Goal: Task Accomplishment & Management: Use online tool/utility

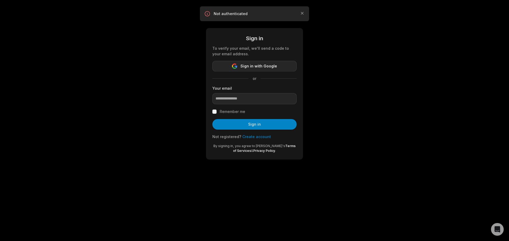
click at [251, 64] on span "Sign in with Google" at bounding box center [258, 66] width 37 height 6
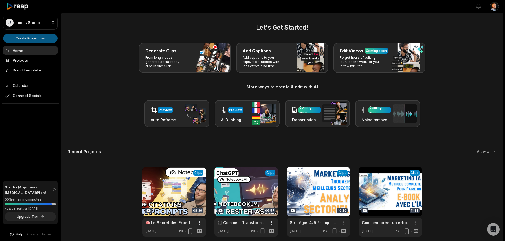
click at [41, 38] on html "LS Loic's Studio Create Project Home Projects Brand template Calendar Connect S…" at bounding box center [252, 120] width 505 height 241
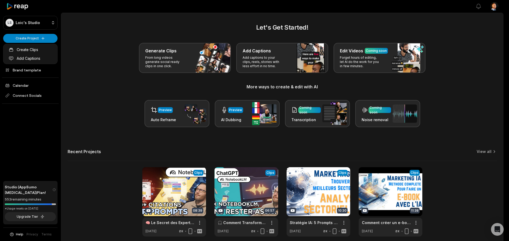
click at [132, 61] on html "LS Loic's Studio Create Project Home Projects Brand template Calendar Connect S…" at bounding box center [254, 120] width 509 height 241
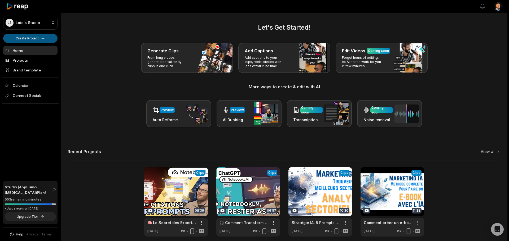
click at [46, 42] on html "LS Loic's Studio Create Project Home Projects Brand template Calendar Connect S…" at bounding box center [254, 120] width 509 height 241
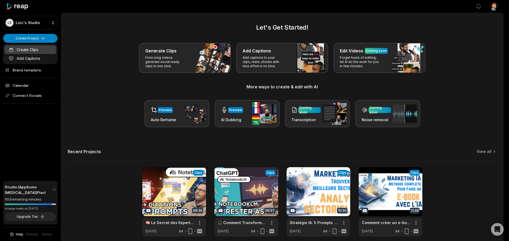
click at [32, 49] on link "Create Clips" at bounding box center [31, 49] width 52 height 9
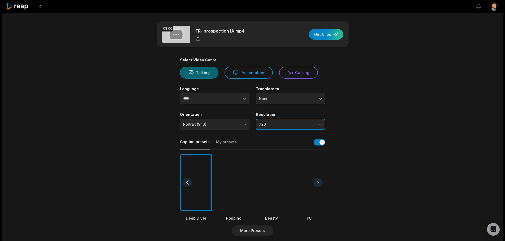
click at [291, 127] on span "720" at bounding box center [287, 124] width 56 height 5
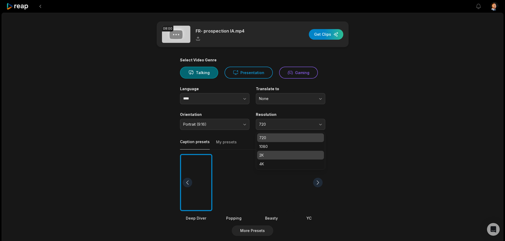
click at [272, 156] on p "2K" at bounding box center [290, 156] width 63 height 6
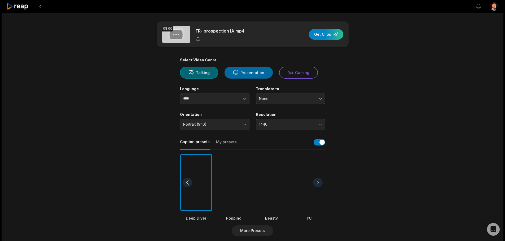
click at [234, 74] on icon at bounding box center [235, 73] width 5 height 4
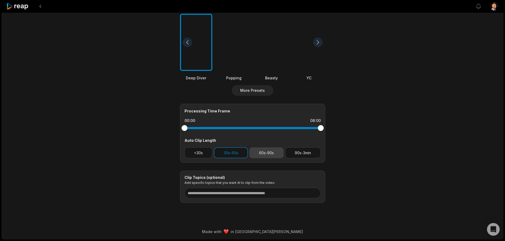
click at [260, 154] on button "60s-90s" at bounding box center [266, 153] width 34 height 11
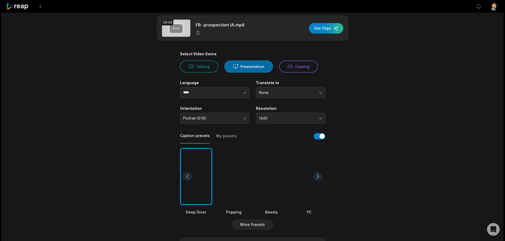
scroll to position [0, 0]
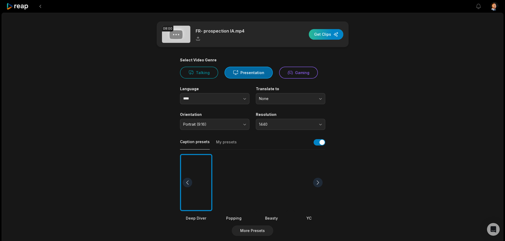
click at [322, 34] on div "button" at bounding box center [326, 34] width 34 height 11
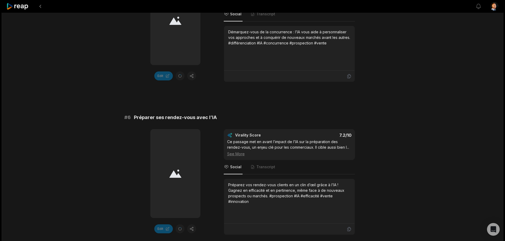
scroll to position [1428, 0]
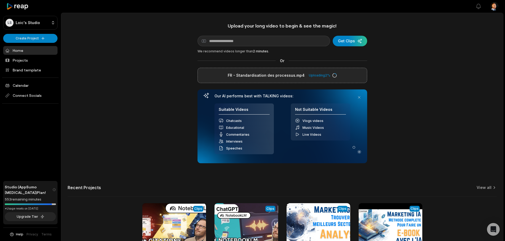
click at [375, 96] on div "Upload your long video to begin & see the magic! YouTube link Get Clips We reco…" at bounding box center [282, 148] width 442 height 250
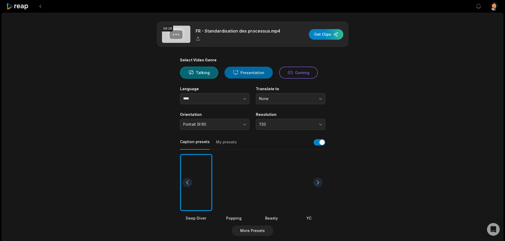
click at [246, 73] on button "Presentation" at bounding box center [248, 73] width 48 height 12
click at [277, 125] on span "720" at bounding box center [287, 124] width 56 height 5
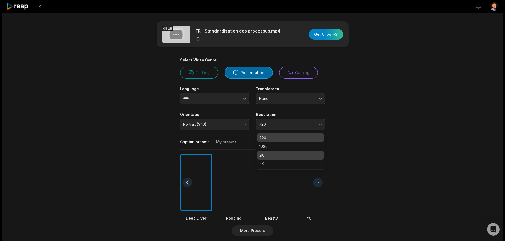
click at [267, 156] on p "2K" at bounding box center [290, 156] width 63 height 6
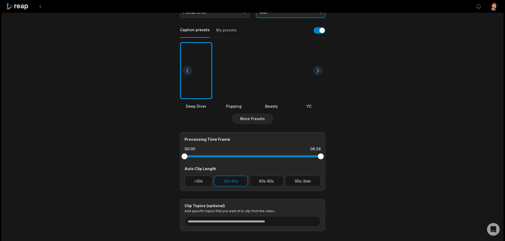
scroll to position [140, 0]
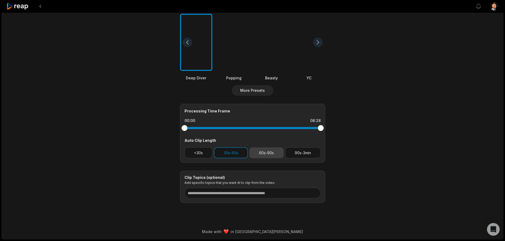
click at [260, 152] on button "60s-90s" at bounding box center [266, 153] width 34 height 11
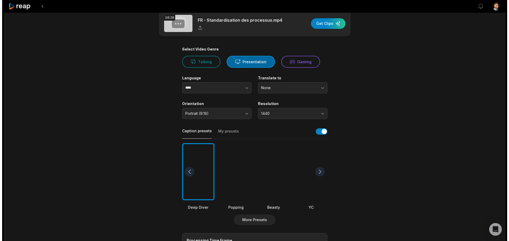
scroll to position [0, 0]
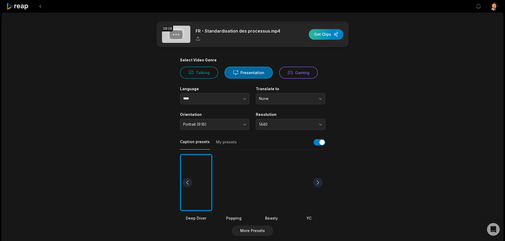
click at [330, 36] on div "button" at bounding box center [326, 34] width 34 height 11
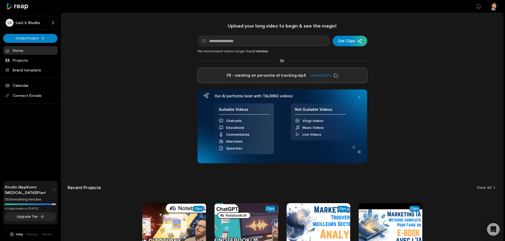
click at [433, 90] on div "Upload your long video to begin & see the magic! YouTube link Get Clips We reco…" at bounding box center [282, 148] width 442 height 250
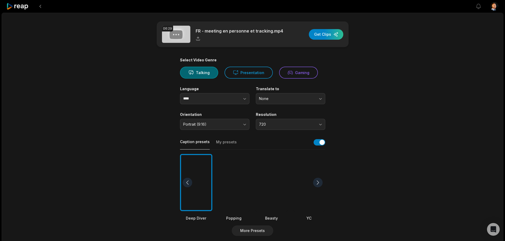
click at [305, 198] on div at bounding box center [309, 182] width 32 height 57
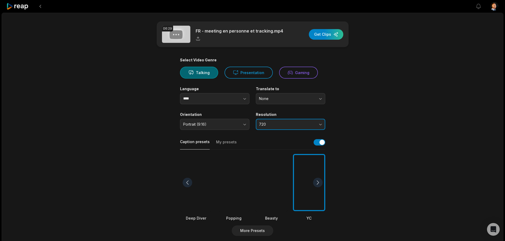
click at [264, 123] on span "720" at bounding box center [287, 124] width 56 height 5
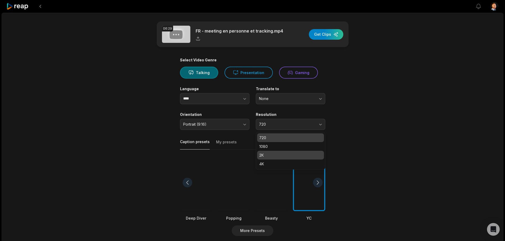
click at [264, 156] on p "2K" at bounding box center [290, 156] width 63 height 6
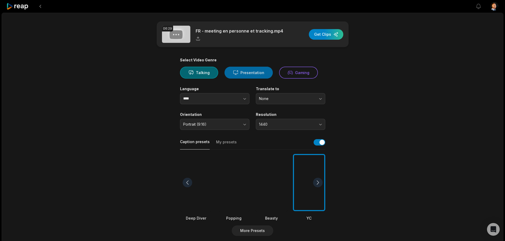
click at [244, 77] on button "Presentation" at bounding box center [248, 73] width 48 height 12
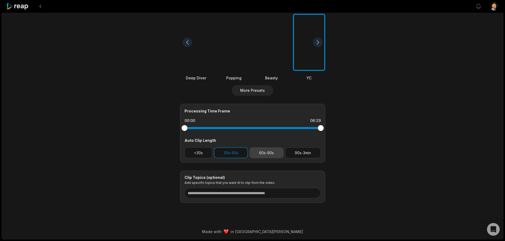
click at [261, 155] on button "60s-90s" at bounding box center [266, 153] width 34 height 11
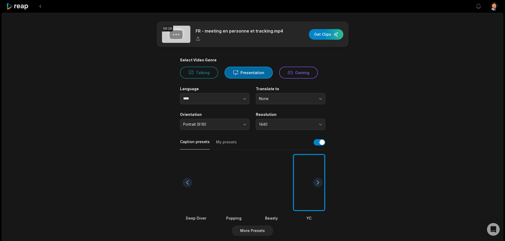
click at [330, 28] on div "06:29 FR - meeting en personne et tracking.mp4 Get Clips" at bounding box center [253, 34] width 192 height 26
click at [331, 38] on div "button" at bounding box center [326, 34] width 34 height 11
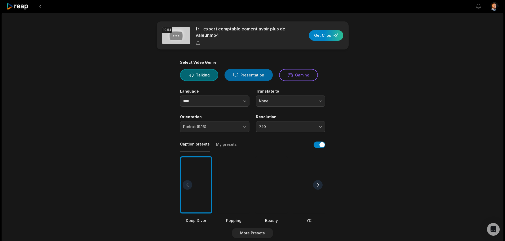
click at [257, 77] on button "Presentation" at bounding box center [248, 75] width 48 height 12
click at [302, 127] on span "720" at bounding box center [287, 127] width 56 height 5
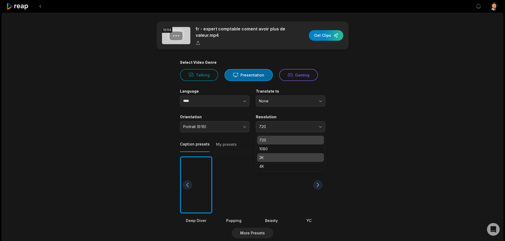
click at [271, 157] on p "2K" at bounding box center [290, 158] width 63 height 6
click at [276, 169] on div at bounding box center [271, 185] width 32 height 57
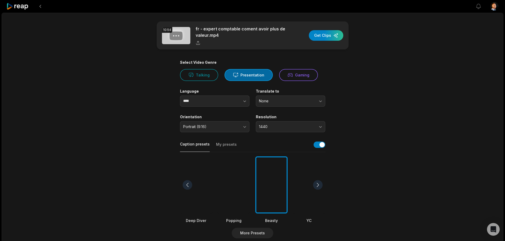
click at [314, 183] on div at bounding box center [318, 185] width 10 height 10
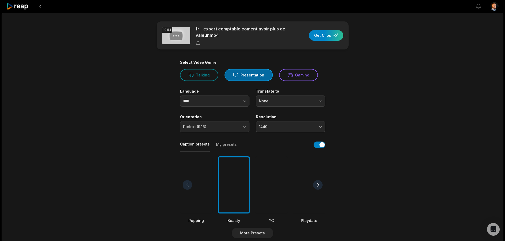
click at [274, 181] on div at bounding box center [271, 185] width 32 height 57
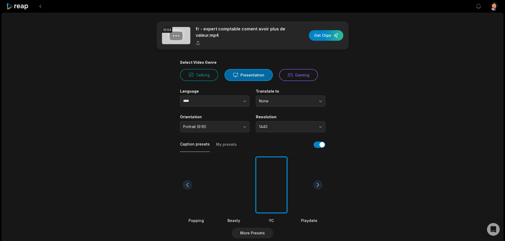
scroll to position [143, 0]
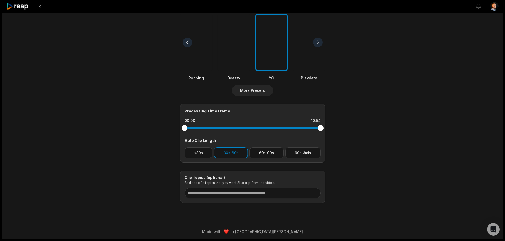
click at [269, 159] on div "Processing Time Frame 00:00 10:54 Auto Clip Length <30s 30s-60s 60s-90s 90s-3min" at bounding box center [252, 133] width 145 height 59
click at [271, 156] on button "60s-90s" at bounding box center [266, 153] width 34 height 11
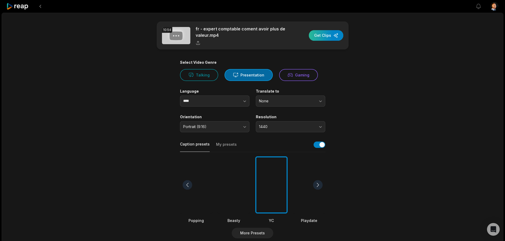
click at [333, 37] on div "button" at bounding box center [326, 35] width 34 height 11
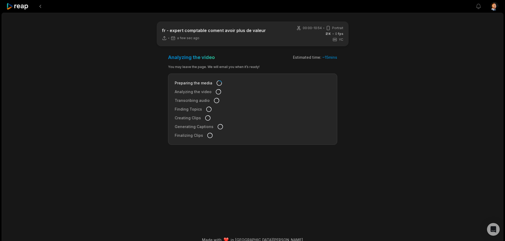
click at [354, 63] on main "fr - expert comptable coment avoir plus de valeur a few sec ago 00:00 - 10:54 P…" at bounding box center [252, 115] width 256 height 188
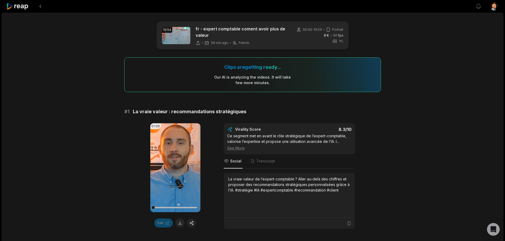
click at [188, 227] on div "Edit" at bounding box center [175, 223] width 50 height 9
click at [192, 225] on button "button" at bounding box center [191, 223] width 9 height 9
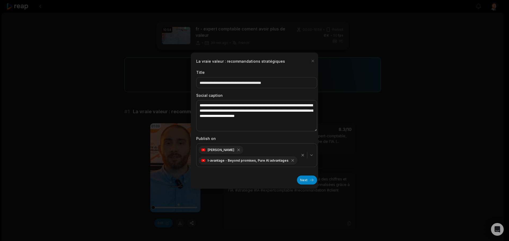
click at [373, 143] on div at bounding box center [254, 120] width 509 height 241
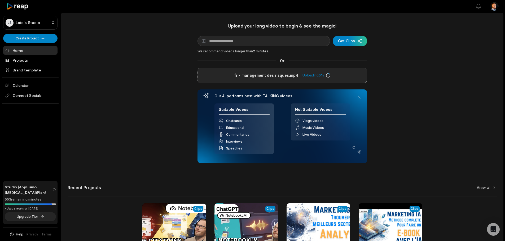
click at [408, 99] on div "Upload your long video to begin & see the magic! YouTube link Get Clips We reco…" at bounding box center [282, 148] width 442 height 250
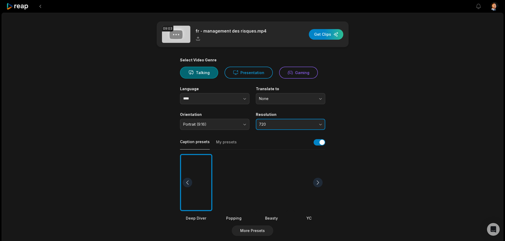
click at [281, 125] on span "720" at bounding box center [287, 124] width 56 height 5
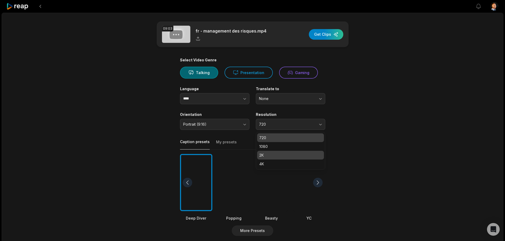
click at [269, 153] on p "2K" at bounding box center [290, 156] width 63 height 6
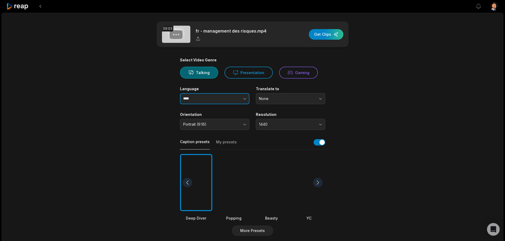
click at [224, 100] on button "button" at bounding box center [234, 98] width 30 height 11
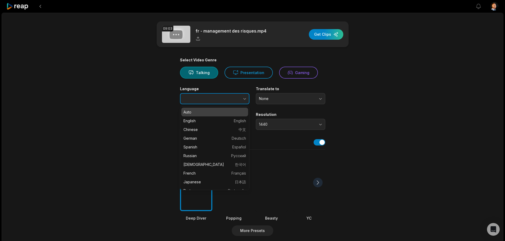
type input "****"
click at [227, 99] on button "button" at bounding box center [234, 98] width 30 height 11
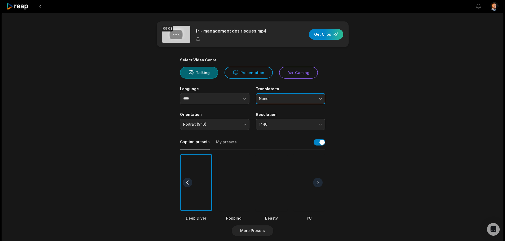
click at [272, 100] on span "None" at bounding box center [287, 98] width 56 height 5
click at [246, 73] on button "Presentation" at bounding box center [248, 73] width 48 height 12
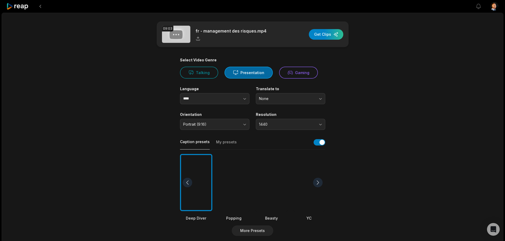
scroll to position [140, 0]
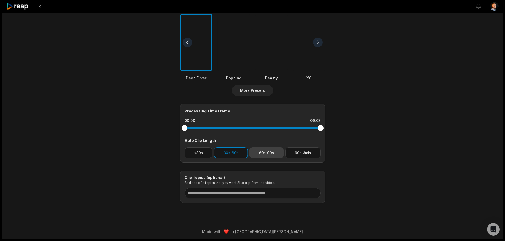
drag, startPoint x: 255, startPoint y: 148, endPoint x: 256, endPoint y: 153, distance: 4.4
click at [255, 150] on button "60s-90s" at bounding box center [266, 153] width 34 height 11
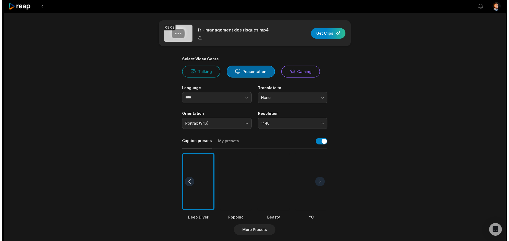
scroll to position [0, 0]
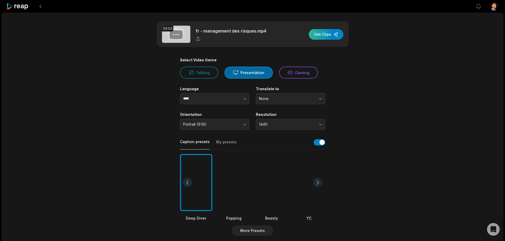
click at [320, 34] on div "button" at bounding box center [326, 34] width 34 height 11
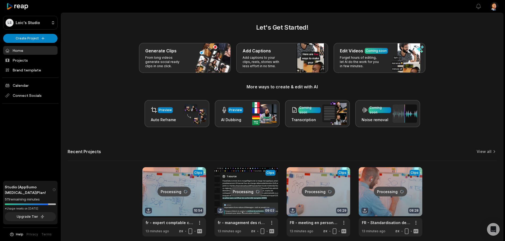
click at [144, 75] on div "Let's Get Started! Generate Clips From long videos generate social ready clips …" at bounding box center [282, 75] width 429 height 105
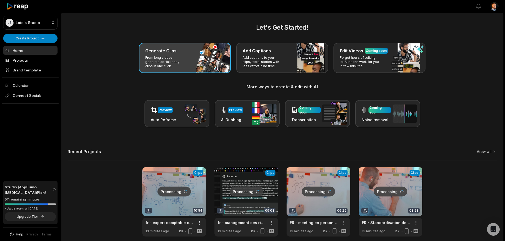
click at [187, 63] on div "Generate Clips From long videos generate social ready clips in one click." at bounding box center [185, 58] width 92 height 30
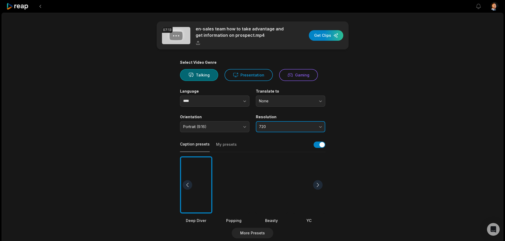
click at [288, 131] on button "720" at bounding box center [290, 126] width 69 height 11
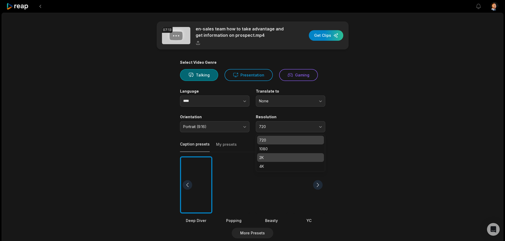
click at [267, 161] on div "2K" at bounding box center [290, 157] width 67 height 9
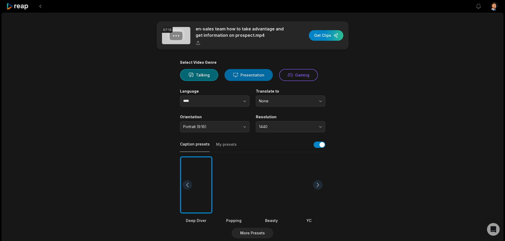
click at [247, 72] on button "Presentation" at bounding box center [248, 75] width 48 height 12
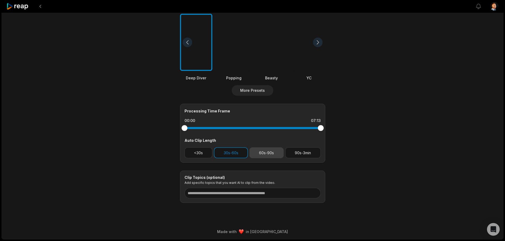
click at [251, 153] on button "60s-90s" at bounding box center [266, 153] width 34 height 11
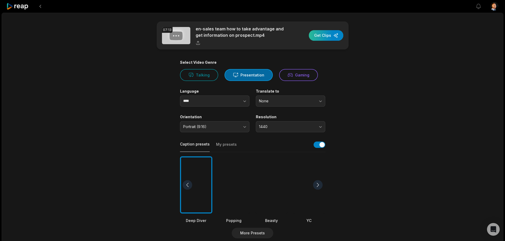
click at [321, 36] on div "button" at bounding box center [326, 35] width 34 height 11
click at [423, 87] on div "07:13 en-sales team how to take advantage and get information on prospect.mp4 G…" at bounding box center [253, 198] width 502 height 370
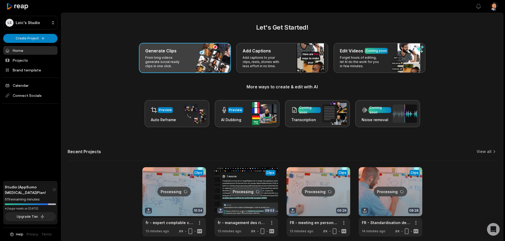
click at [209, 66] on div "Generate Clips From long videos generate social ready clips in one click." at bounding box center [185, 58] width 92 height 30
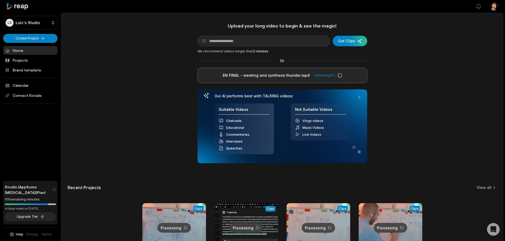
click at [130, 88] on div "Upload your long video to begin & see the magic! YouTube link Get Clips We reco…" at bounding box center [282, 148] width 442 height 250
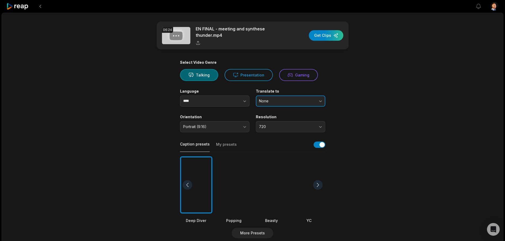
click at [290, 100] on span "None" at bounding box center [287, 101] width 56 height 5
click at [286, 100] on span "None" at bounding box center [287, 101] width 56 height 5
click at [287, 131] on button "720" at bounding box center [290, 126] width 69 height 11
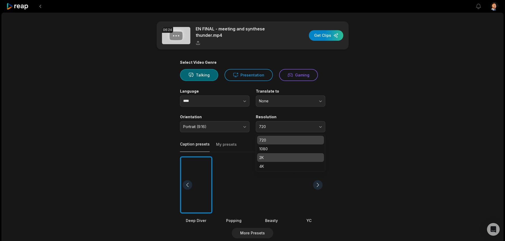
click at [265, 161] on div "2K" at bounding box center [290, 157] width 67 height 9
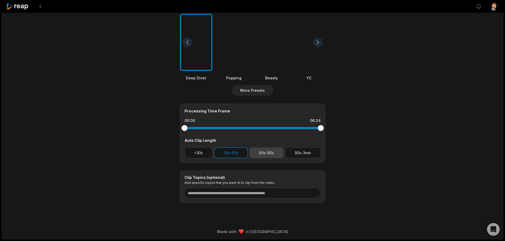
click at [274, 153] on button "60s-90s" at bounding box center [266, 153] width 34 height 11
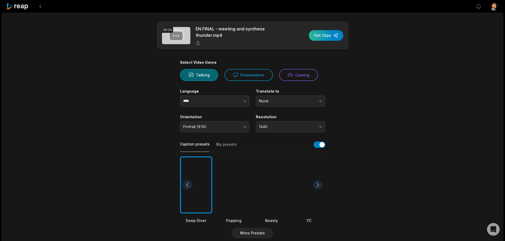
click at [327, 40] on div "button" at bounding box center [326, 35] width 34 height 11
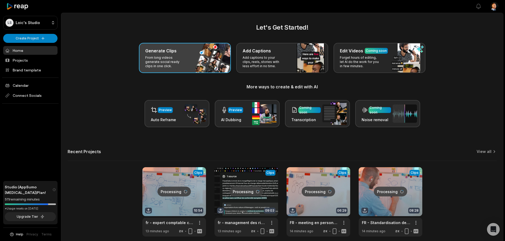
click at [162, 56] on p "From long videos generate social ready clips in one click." at bounding box center [165, 62] width 41 height 13
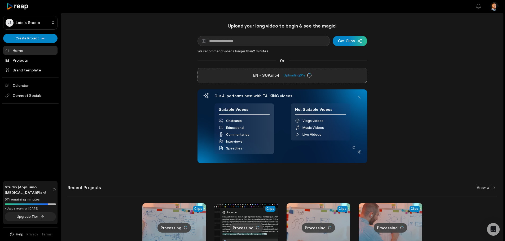
click at [160, 96] on div "Upload your long video to begin & see the magic! YouTube link Get Clips We reco…" at bounding box center [282, 148] width 442 height 250
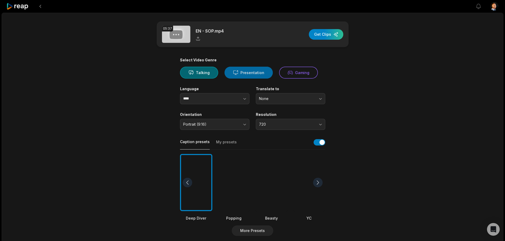
click at [241, 67] on button "Presentation" at bounding box center [248, 73] width 48 height 12
click at [280, 124] on span "720" at bounding box center [287, 124] width 56 height 5
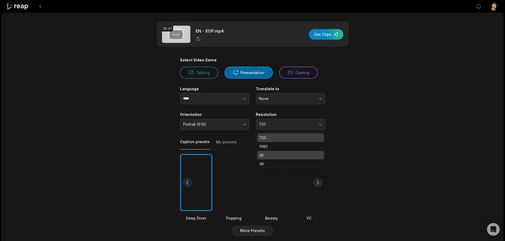
click at [267, 155] on p "2K" at bounding box center [290, 156] width 63 height 6
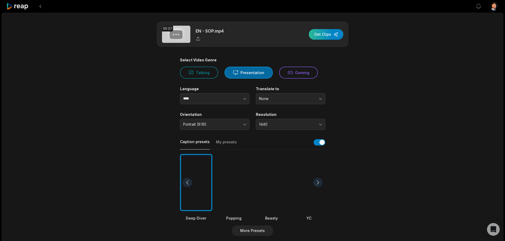
click at [332, 30] on div "button" at bounding box center [326, 34] width 34 height 11
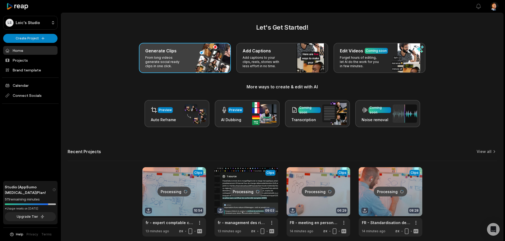
click at [211, 67] on div "Generate Clips From long videos generate social ready clips in one click." at bounding box center [185, 58] width 92 height 30
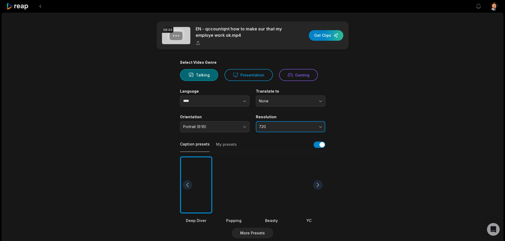
click at [267, 122] on button "720" at bounding box center [290, 126] width 69 height 11
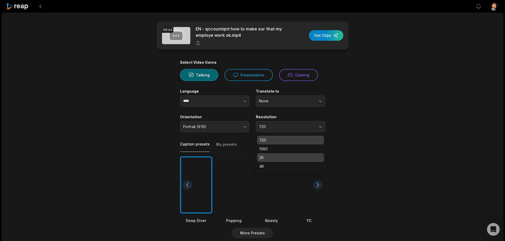
click at [267, 156] on p "2K" at bounding box center [290, 158] width 63 height 6
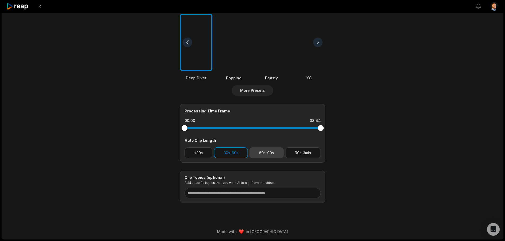
click at [251, 150] on button "60s-90s" at bounding box center [266, 153] width 34 height 11
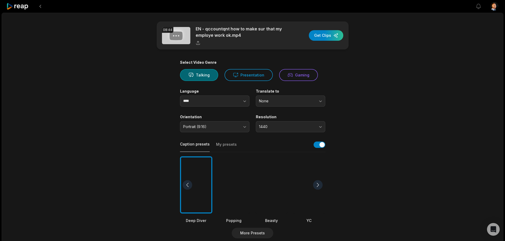
click at [331, 25] on div "08:44 EN - qccountqnt how to make sur that my employe work ok.mp4 Get Clips" at bounding box center [253, 35] width 192 height 28
click at [327, 40] on div "button" at bounding box center [326, 35] width 34 height 11
click at [385, 114] on div "08:44 EN - qccountqnt how to make sur that my employe work ok.mp4 Get Clips Sel…" at bounding box center [253, 198] width 502 height 370
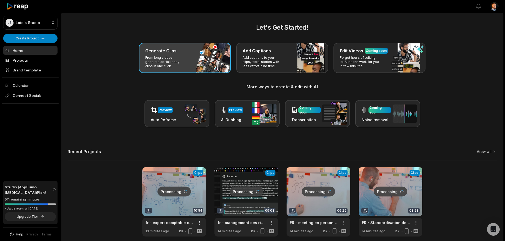
click at [189, 61] on div "Generate Clips From long videos generate social ready clips in one click." at bounding box center [185, 58] width 92 height 30
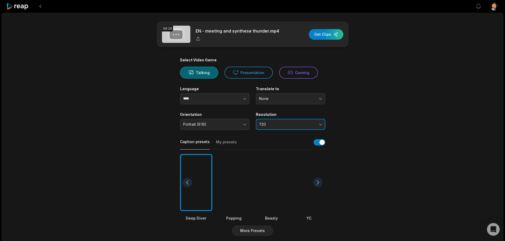
click at [277, 119] on button "720" at bounding box center [290, 124] width 69 height 11
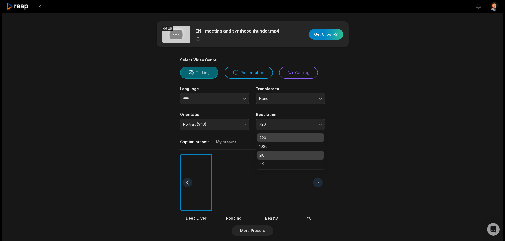
click at [272, 155] on p "2K" at bounding box center [290, 156] width 63 height 6
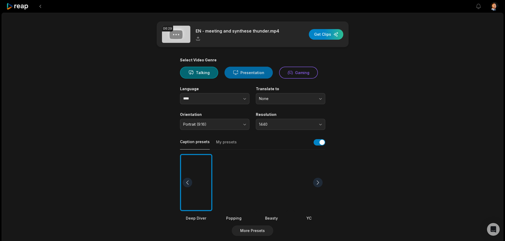
click at [252, 67] on button "Presentation" at bounding box center [248, 73] width 48 height 12
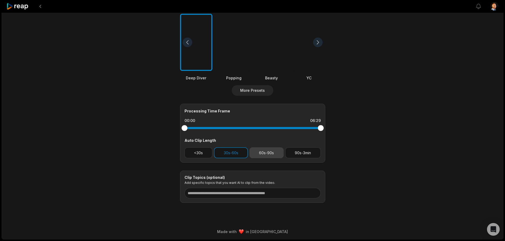
click at [259, 154] on button "60s-90s" at bounding box center [266, 153] width 34 height 11
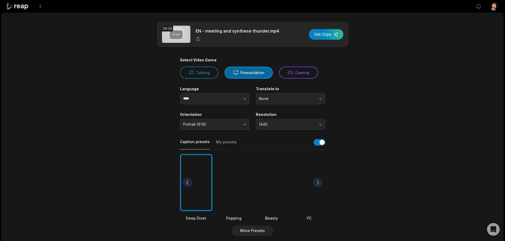
click at [331, 28] on div "06:29 EN - meeting and synthese thunder.mp4 Get Clips" at bounding box center [253, 34] width 192 height 26
click at [322, 35] on div "button" at bounding box center [326, 34] width 34 height 11
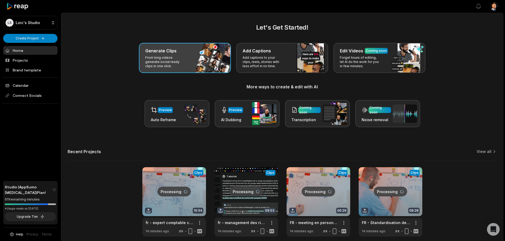
click at [193, 69] on div "Generate Clips From long videos generate social ready clips in one click." at bounding box center [185, 58] width 92 height 30
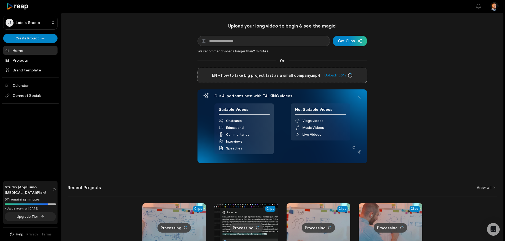
click at [143, 86] on div "Upload your long video to begin & see the magic! YouTube link Get Clips We reco…" at bounding box center [282, 148] width 442 height 250
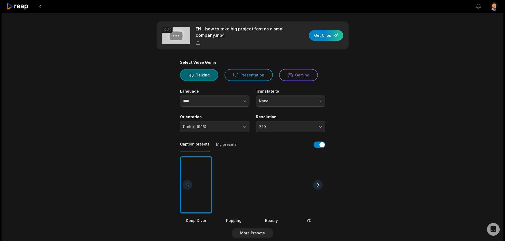
click at [356, 115] on main "10:30 EN - how to take big project fast as a small company.mp4 Get Clips Select…" at bounding box center [252, 183] width 256 height 325
click at [252, 84] on div "Select Video Genre Talking Presentation Gaming Language **** Translate to None …" at bounding box center [252, 203] width 145 height 286
click at [256, 75] on button "Presentation" at bounding box center [248, 75] width 48 height 12
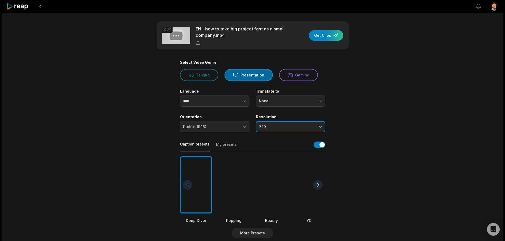
click at [297, 125] on span "720" at bounding box center [287, 127] width 56 height 5
drag, startPoint x: 260, startPoint y: 146, endPoint x: 263, endPoint y: 148, distance: 4.1
click at [261, 148] on div "1080" at bounding box center [290, 149] width 67 height 9
click at [278, 124] on button "1080" at bounding box center [290, 126] width 69 height 11
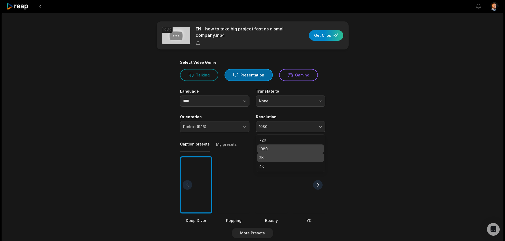
click at [263, 161] on div "2K" at bounding box center [290, 157] width 67 height 9
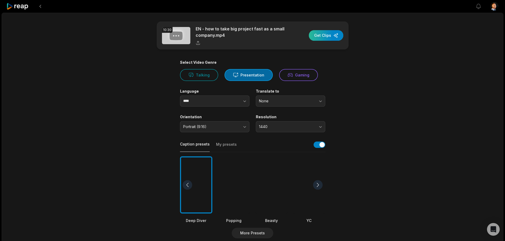
click at [325, 39] on div "button" at bounding box center [326, 35] width 34 height 11
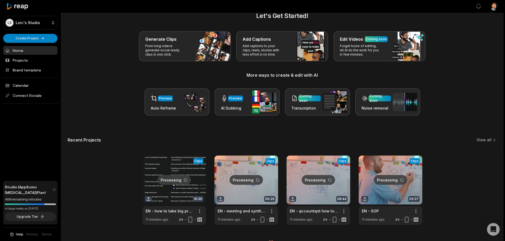
scroll to position [23, 0]
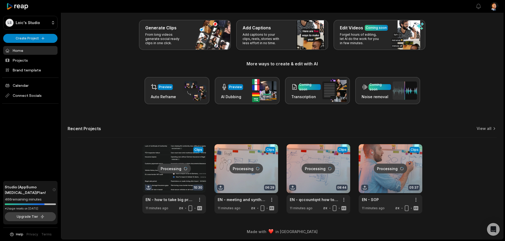
click at [41, 214] on button "Upgrade Tier" at bounding box center [30, 216] width 51 height 9
click at [493, 128] on icon at bounding box center [493, 128] width 5 height 5
click at [485, 130] on link "View all" at bounding box center [483, 128] width 15 height 5
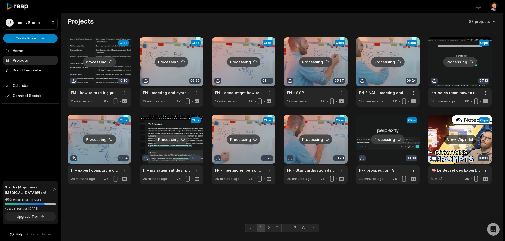
click at [461, 137] on link at bounding box center [460, 149] width 64 height 69
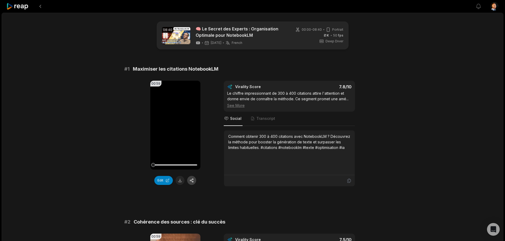
click at [194, 179] on button "button" at bounding box center [191, 180] width 9 height 9
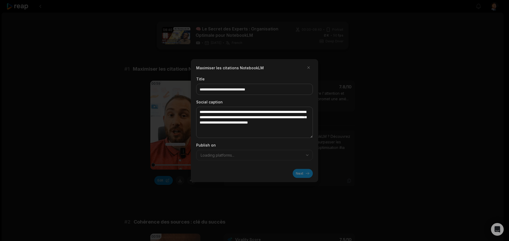
click at [260, 152] on div "Publish on Loading platforms..." at bounding box center [254, 151] width 117 height 18
click at [255, 159] on div "Publish on Loading platforms..." at bounding box center [254, 151] width 117 height 18
click at [300, 155] on div "Publish on Loading platforms..." at bounding box center [254, 151] width 117 height 18
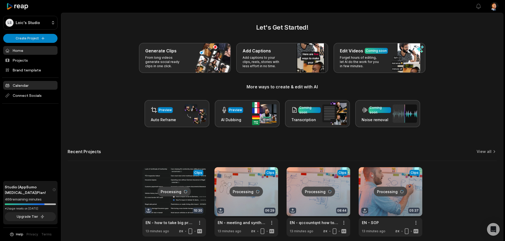
click at [22, 86] on link "Calendar" at bounding box center [30, 85] width 54 height 9
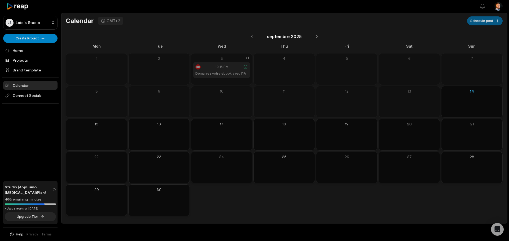
click at [477, 20] on button "Schedule post" at bounding box center [485, 20] width 36 height 9
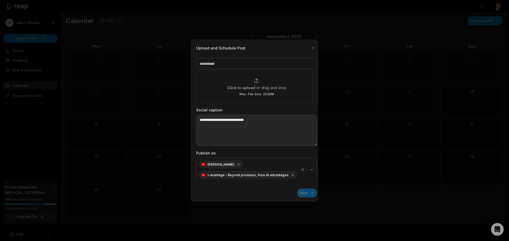
scroll to position [8, 0]
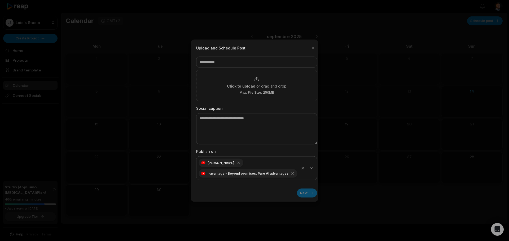
click at [300, 167] on icon "button" at bounding box center [302, 168] width 4 height 4
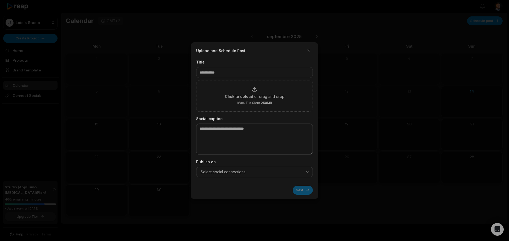
click at [308, 173] on icon "button" at bounding box center [307, 172] width 4 height 4
click at [309, 173] on icon "button" at bounding box center [307, 172] width 4 height 4
click at [259, 183] on div "Connect Socials" at bounding box center [244, 184] width 95 height 8
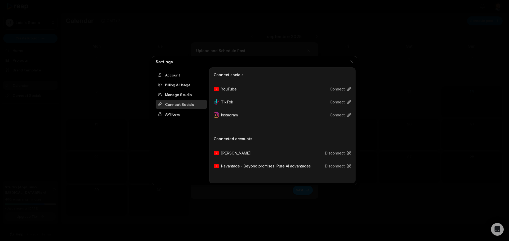
click at [327, 108] on div "YouTube Connect TikTok Connect Instagram Connect" at bounding box center [282, 102] width 137 height 36
click at [337, 103] on button "Connect" at bounding box center [337, 102] width 25 height 10
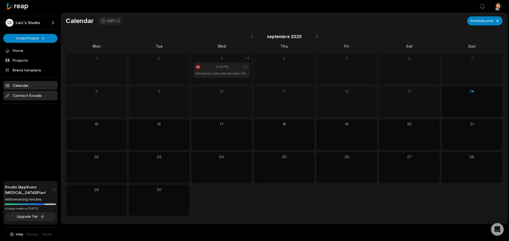
click at [22, 99] on span "Connect Socials" at bounding box center [30, 96] width 54 height 10
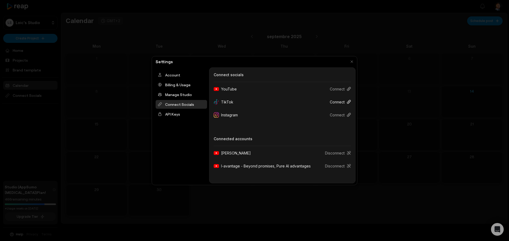
click at [341, 105] on button "Connect" at bounding box center [337, 102] width 25 height 10
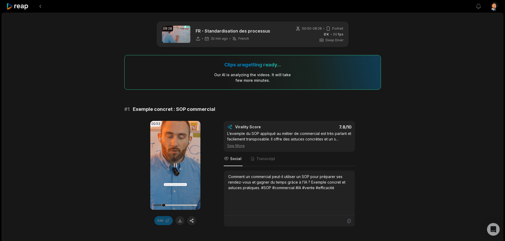
click at [177, 187] on video "Your browser does not support mp4 format." at bounding box center [175, 165] width 50 height 89
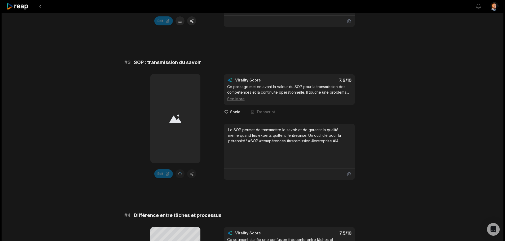
scroll to position [88, 0]
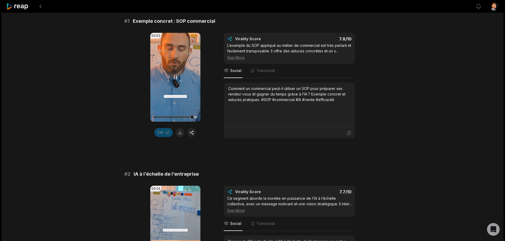
click at [183, 88] on video "Your browser does not support mp4 format." at bounding box center [175, 77] width 50 height 89
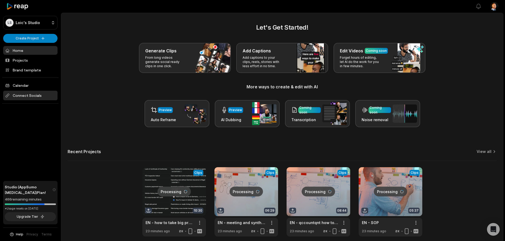
click at [23, 96] on span "Connect Socials" at bounding box center [30, 96] width 54 height 10
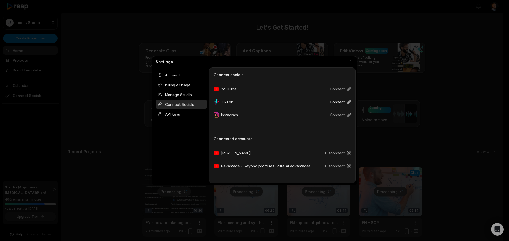
click at [343, 100] on button "Connect" at bounding box center [337, 102] width 25 height 10
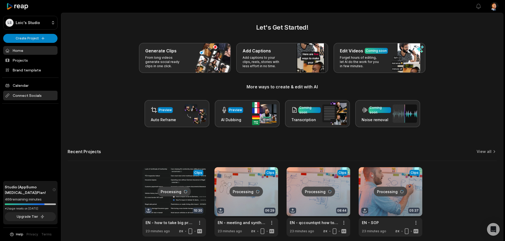
click at [8, 95] on icon at bounding box center [7, 96] width 4 height 4
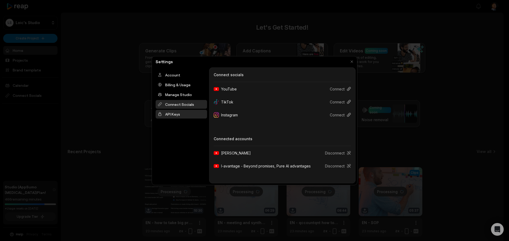
click at [168, 115] on div "API Keys" at bounding box center [181, 114] width 51 height 9
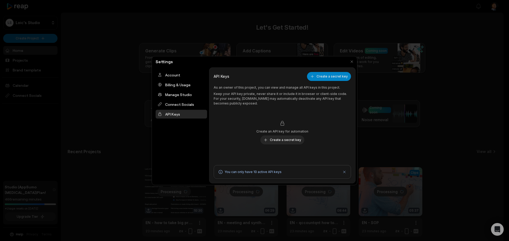
click at [176, 112] on div "API Keys" at bounding box center [181, 114] width 51 height 9
click at [181, 105] on div "Connect Socials" at bounding box center [181, 104] width 51 height 9
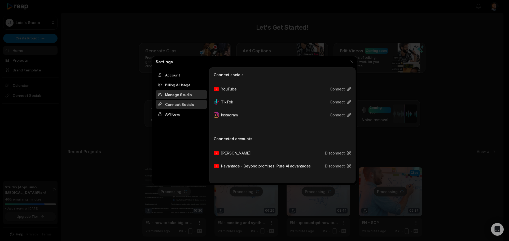
click at [181, 96] on div "Manage Studio" at bounding box center [181, 94] width 51 height 9
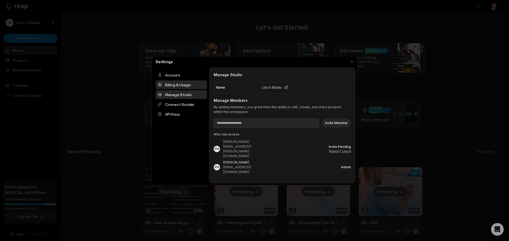
click at [184, 88] on div "Billing & Usage" at bounding box center [181, 85] width 51 height 9
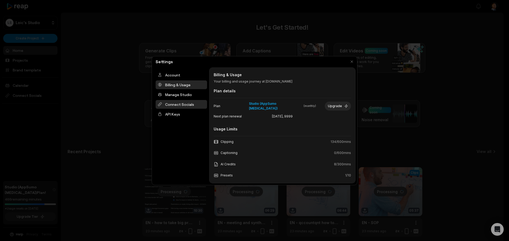
click at [184, 101] on div "Connect Socials" at bounding box center [181, 104] width 51 height 9
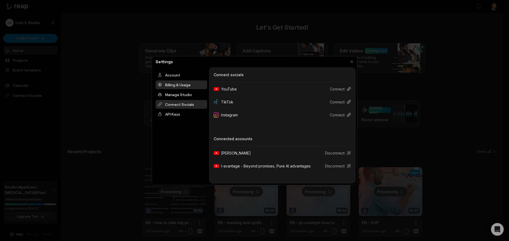
click at [187, 87] on div "Billing & Usage" at bounding box center [181, 85] width 51 height 9
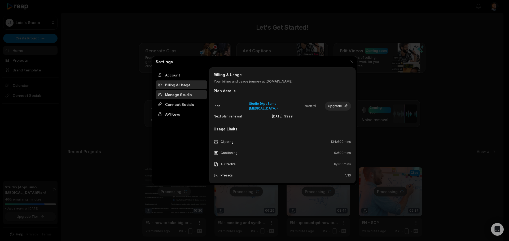
click at [181, 98] on div "Manage Studio" at bounding box center [181, 94] width 51 height 9
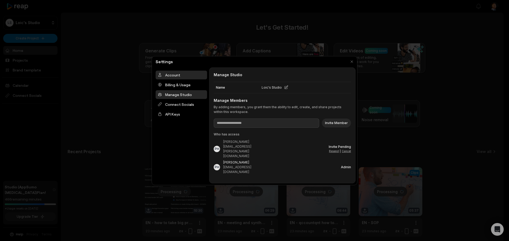
click at [173, 76] on div "Account" at bounding box center [181, 75] width 51 height 9
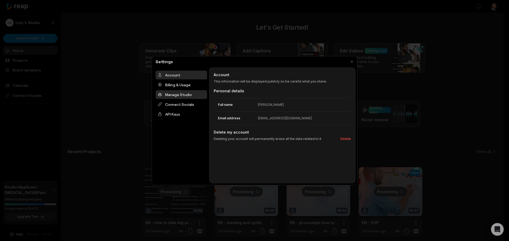
click at [181, 99] on div "Manage Studio" at bounding box center [181, 94] width 51 height 9
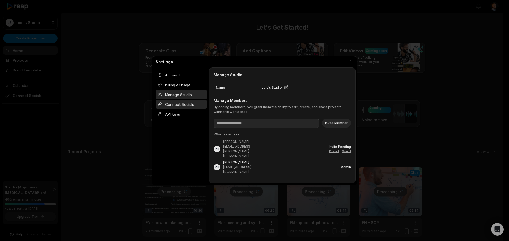
click at [190, 105] on div "Connect Socials" at bounding box center [181, 104] width 51 height 9
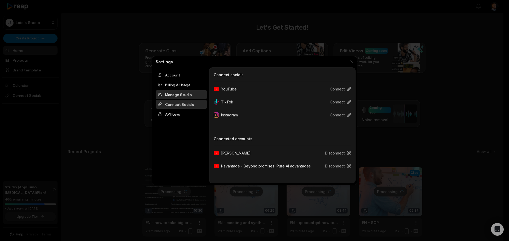
click at [196, 95] on div "Manage Studio" at bounding box center [181, 94] width 51 height 9
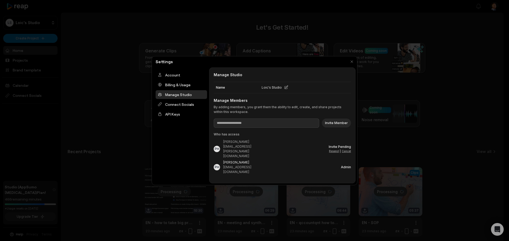
click at [347, 149] on div "Cancel" at bounding box center [346, 151] width 9 height 4
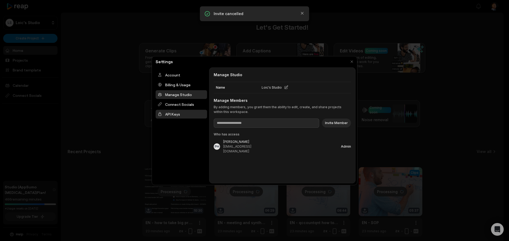
click at [172, 113] on div "API Keys" at bounding box center [181, 114] width 51 height 9
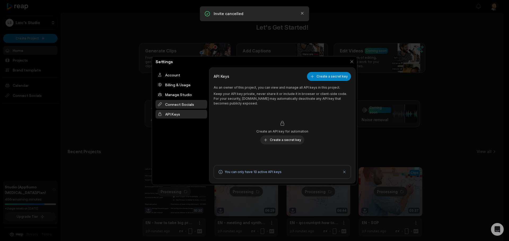
click at [177, 105] on div "Connect Socials" at bounding box center [181, 104] width 51 height 9
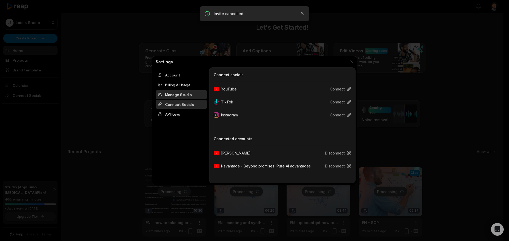
click at [180, 95] on div "Manage Studio" at bounding box center [181, 94] width 51 height 9
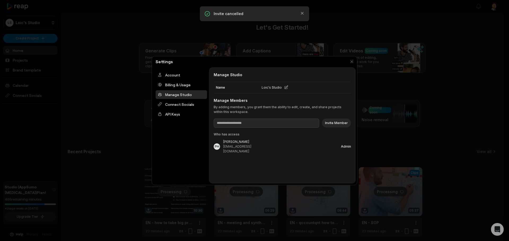
click at [180, 98] on div "Manage Studio" at bounding box center [181, 94] width 51 height 9
click at [180, 102] on div "Connect Socials" at bounding box center [181, 104] width 51 height 9
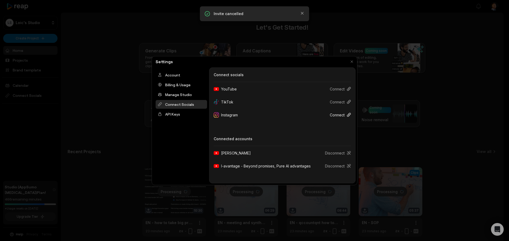
click at [338, 117] on button "Connect" at bounding box center [337, 115] width 25 height 10
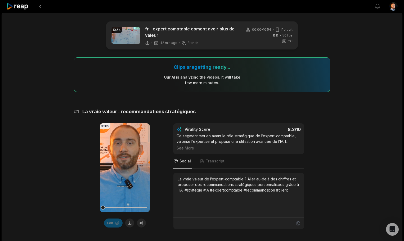
click at [317, 152] on div "01:09 Your browser does not support mp4 format. Edit Virality Score 8.3 /10 Ce …" at bounding box center [202, 176] width 256 height 106
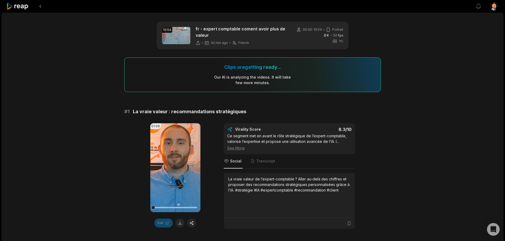
drag, startPoint x: 401, startPoint y: 138, endPoint x: 374, endPoint y: 142, distance: 27.4
click at [374, 142] on div "01:09 Your browser does not support mp4 format. Edit Virality Score 8.3 /10 Ce …" at bounding box center [252, 176] width 256 height 106
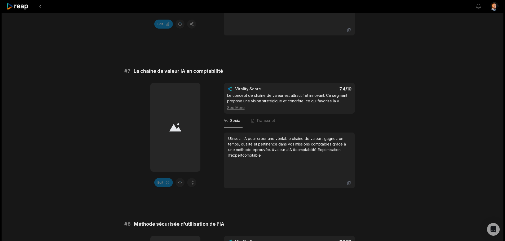
scroll to position [1425, 0]
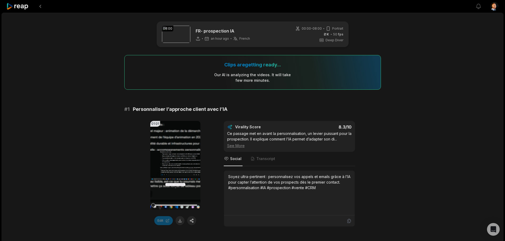
scroll to position [1428, 0]
